Goal: Task Accomplishment & Management: Manage account settings

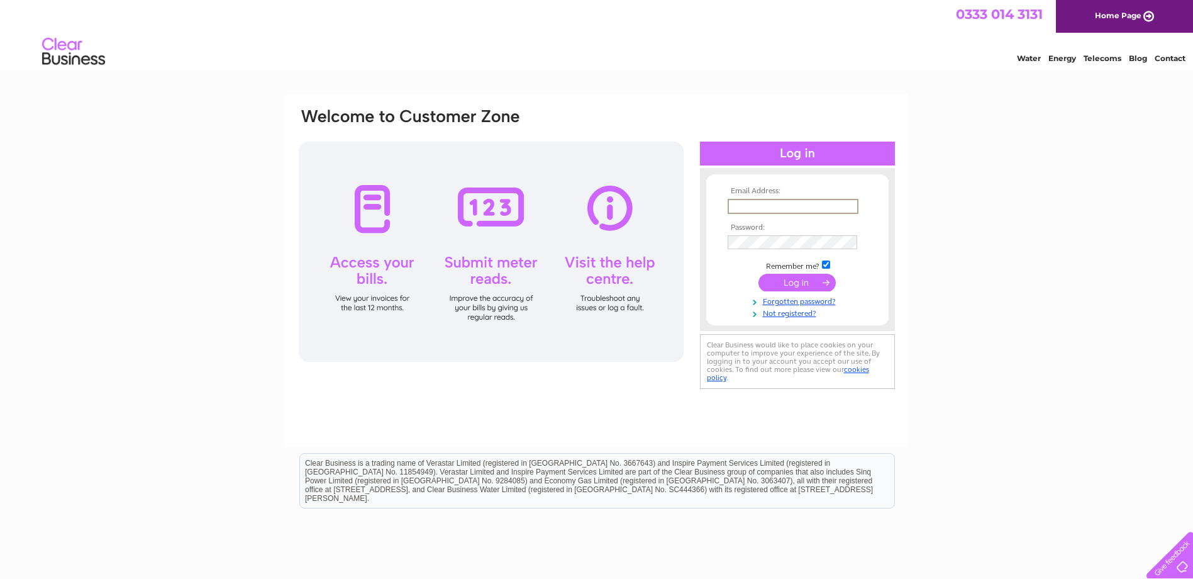
click at [823, 200] on input "text" at bounding box center [793, 206] width 131 height 15
type input "stonehavenlegion@hotmail.com"
click at [809, 275] on input "submit" at bounding box center [797, 283] width 77 height 18
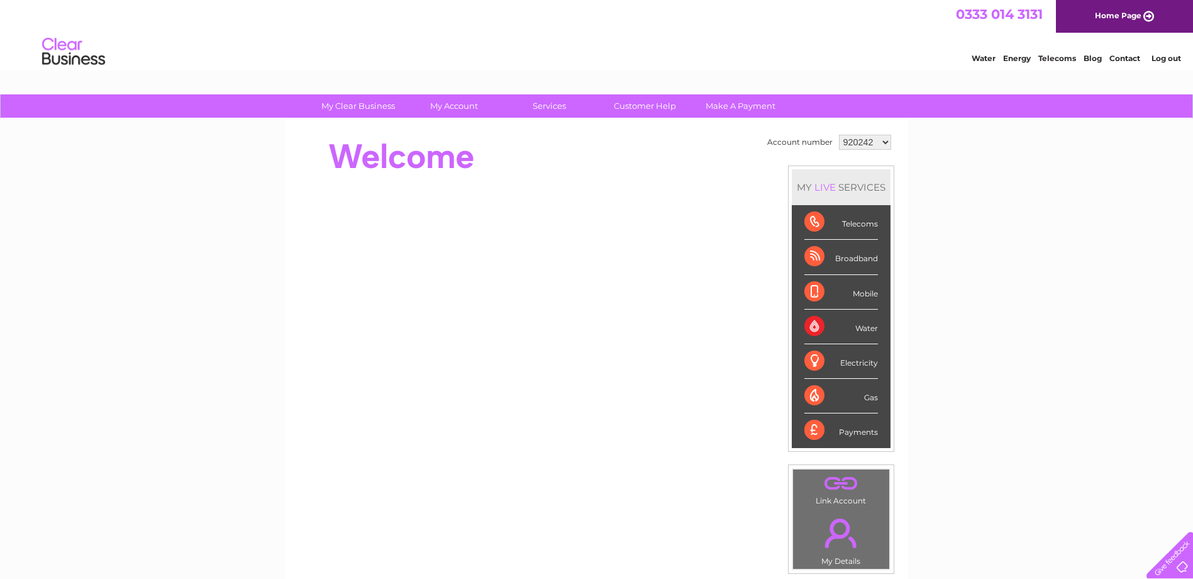
click at [886, 141] on select "920242 1138560" at bounding box center [865, 142] width 52 height 15
select select "1138560"
click at [839, 135] on select "920242 1138560" at bounding box center [865, 142] width 52 height 15
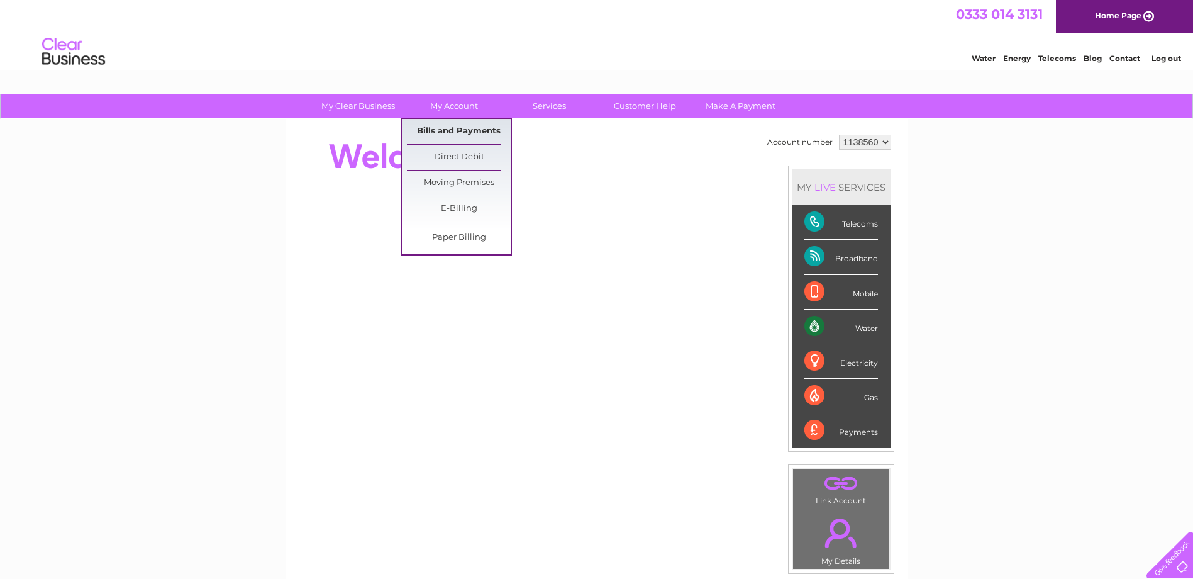
click at [459, 133] on link "Bills and Payments" at bounding box center [459, 131] width 104 height 25
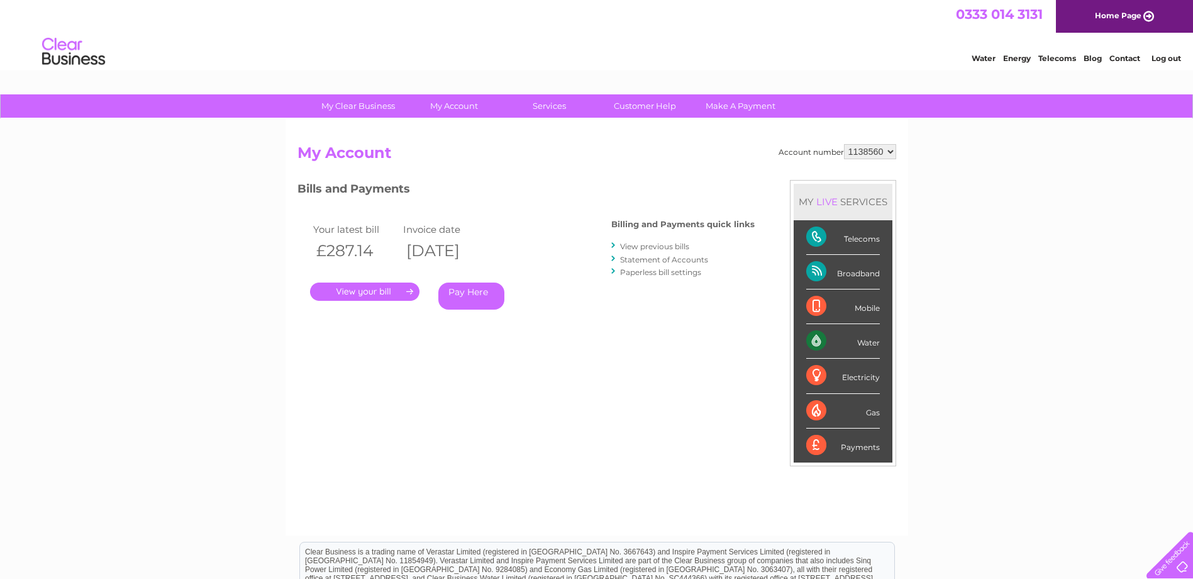
click at [397, 293] on link "." at bounding box center [364, 291] width 109 height 18
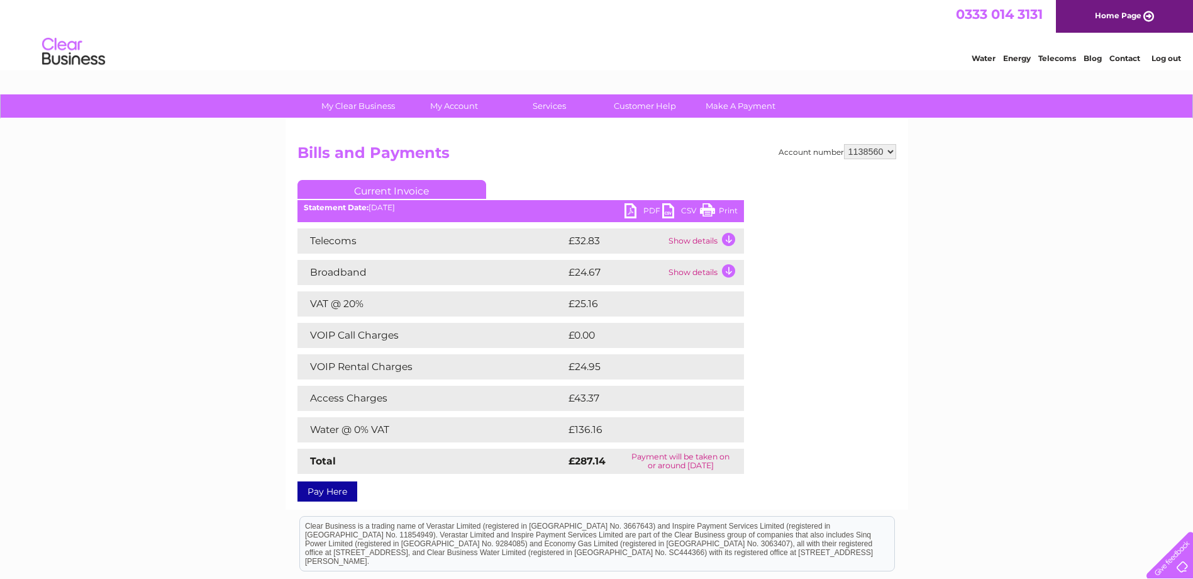
click at [638, 206] on link "PDF" at bounding box center [644, 212] width 38 height 18
